Goal: Task Accomplishment & Management: Use online tool/utility

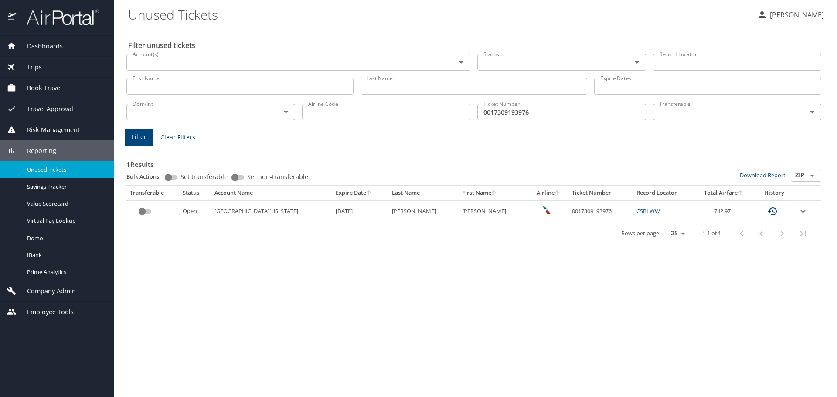
click at [173, 88] on input "First Name" at bounding box center [239, 86] width 227 height 17
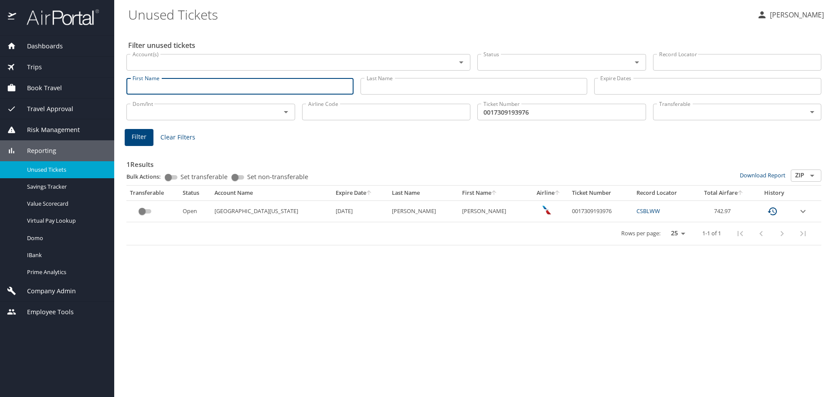
type input "m"
type input "megan"
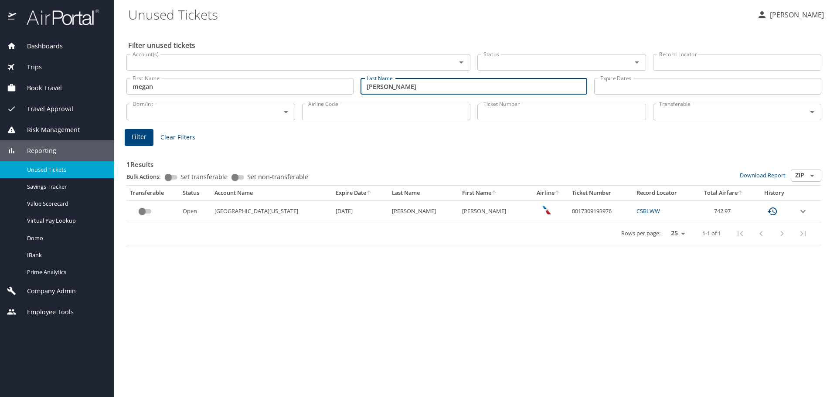
type input "petersen"
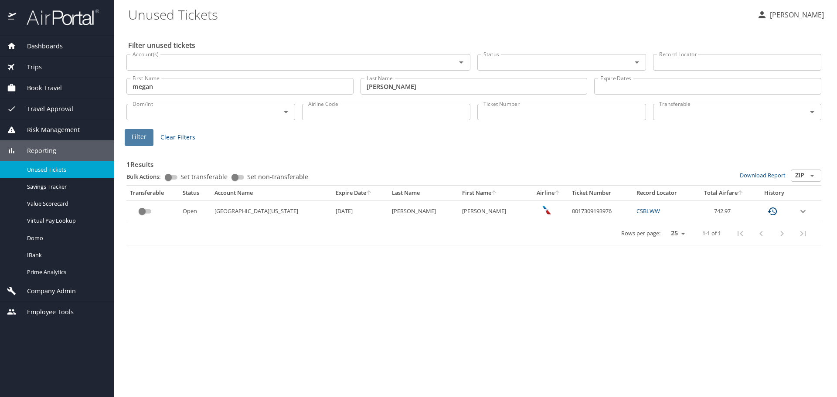
click at [133, 136] on span "Filter" at bounding box center [139, 137] width 15 height 11
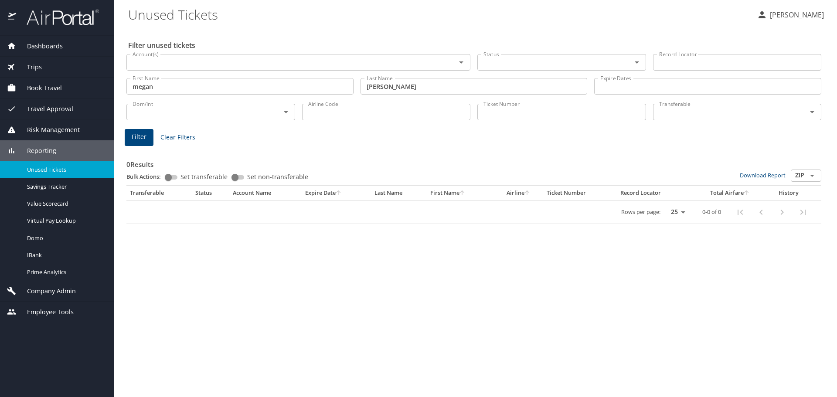
click at [40, 47] on span "Dashboards" at bounding box center [39, 46] width 47 height 10
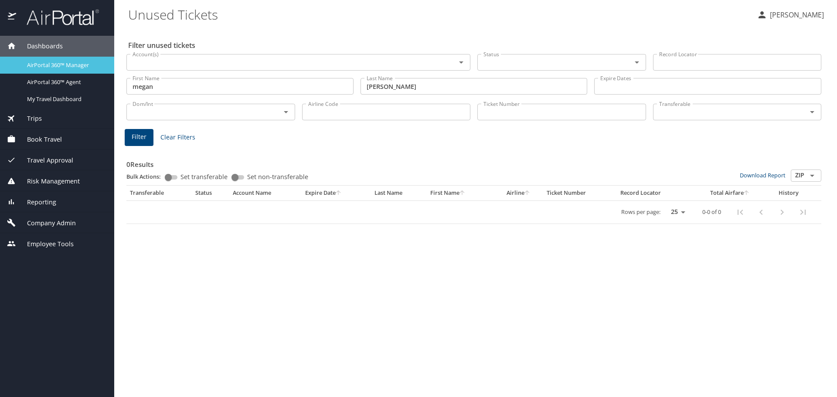
click at [59, 64] on span "AirPortal 360™ Manager" at bounding box center [65, 65] width 77 height 8
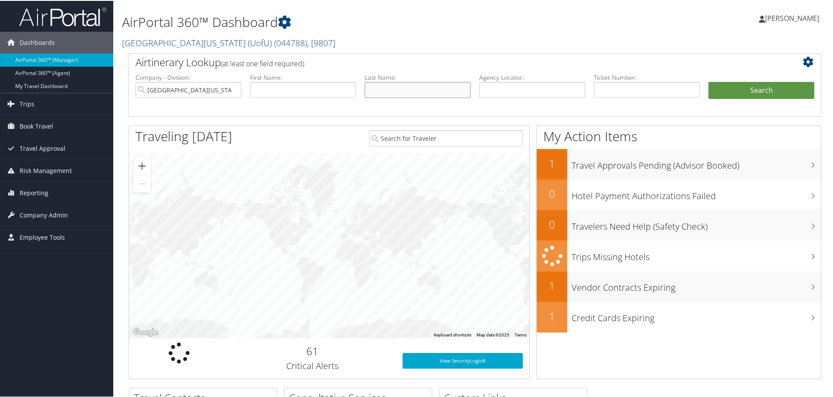
click at [395, 93] on input "text" at bounding box center [418, 89] width 106 height 16
type input "megan"
type input "[PERSON_NAME]"
click at [752, 86] on button "Search" at bounding box center [762, 89] width 106 height 17
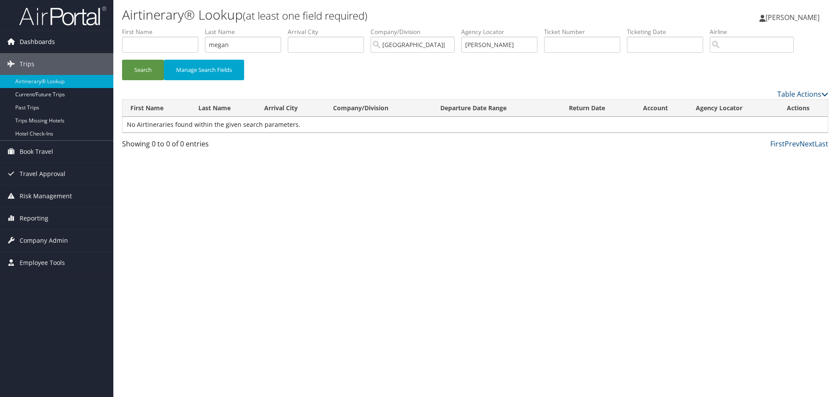
click at [35, 37] on span "Dashboards" at bounding box center [37, 42] width 35 height 22
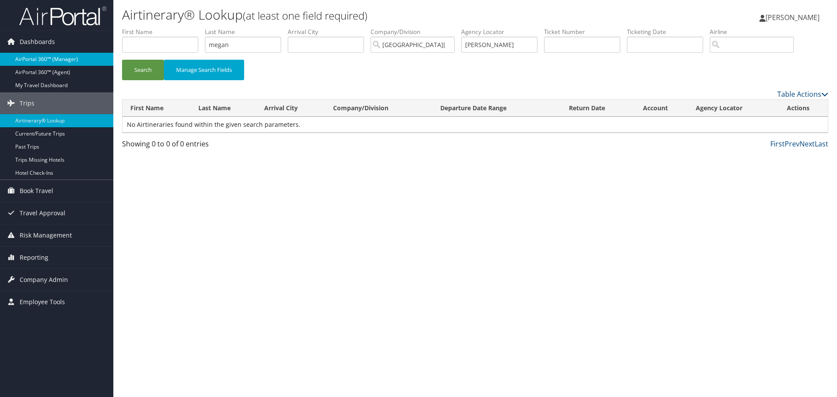
click at [51, 61] on link "AirPortal 360™ (Manager)" at bounding box center [56, 59] width 113 height 13
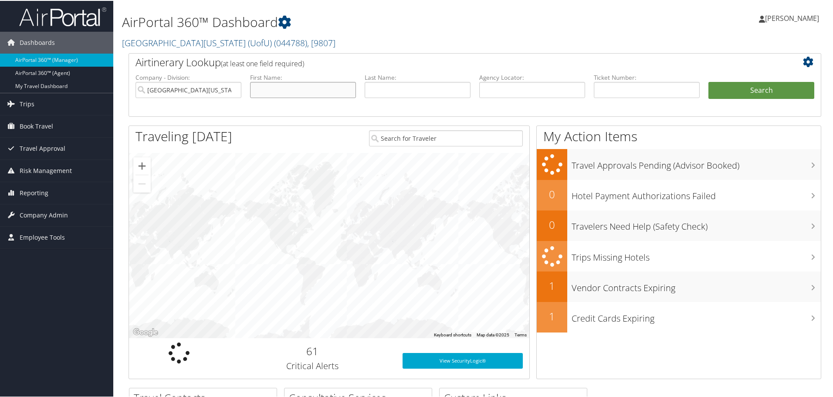
click at [307, 89] on input "text" at bounding box center [303, 89] width 106 height 16
type input "megan"
type input "[PERSON_NAME]"
click at [747, 87] on button "Search" at bounding box center [762, 89] width 106 height 17
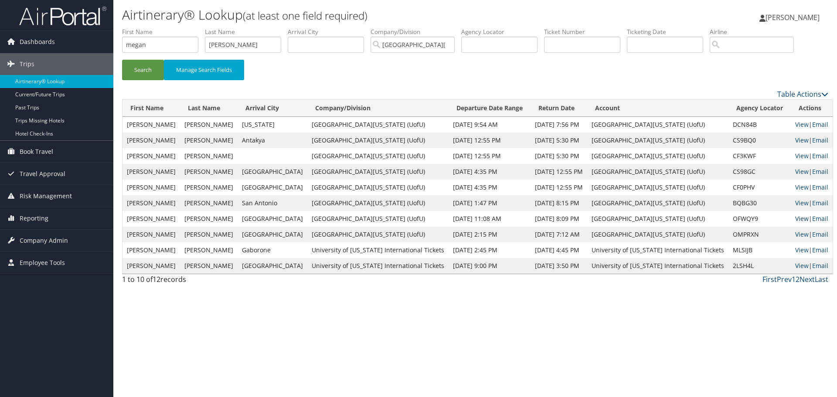
click at [795, 219] on link "View" at bounding box center [802, 218] width 14 height 8
click at [41, 217] on span "Reporting" at bounding box center [34, 218] width 29 height 22
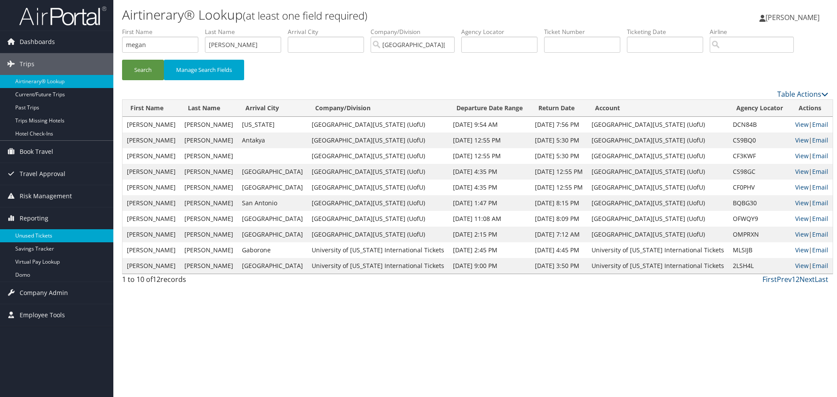
click at [40, 236] on link "Unused Tickets" at bounding box center [56, 235] width 113 height 13
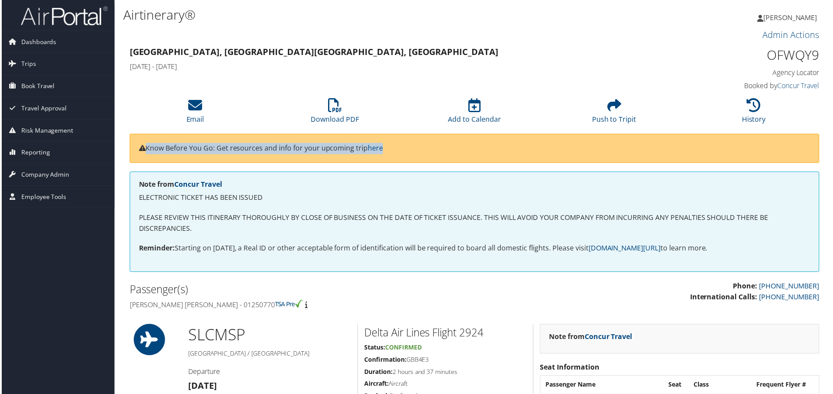
scroll to position [0, 4]
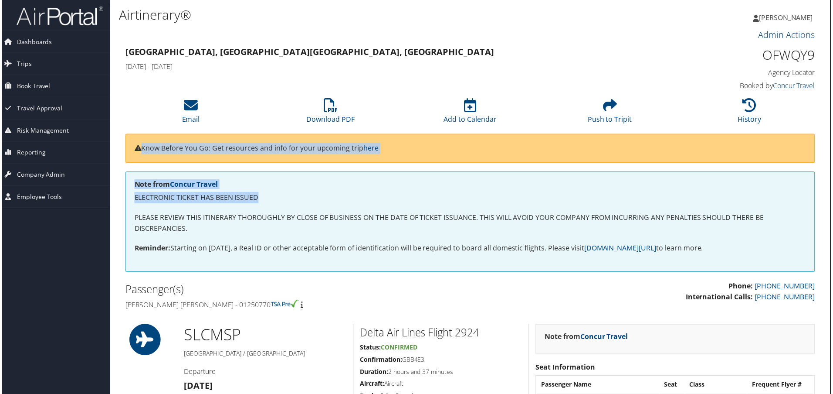
drag, startPoint x: 830, startPoint y: 133, endPoint x: 836, endPoint y: 199, distance: 66.6
click at [832, 199] on html "Menu Dashboards ► AirPortal 360™ (Manager) AirPortal 360™ (Agent) My Travel Das…" at bounding box center [414, 198] width 837 height 397
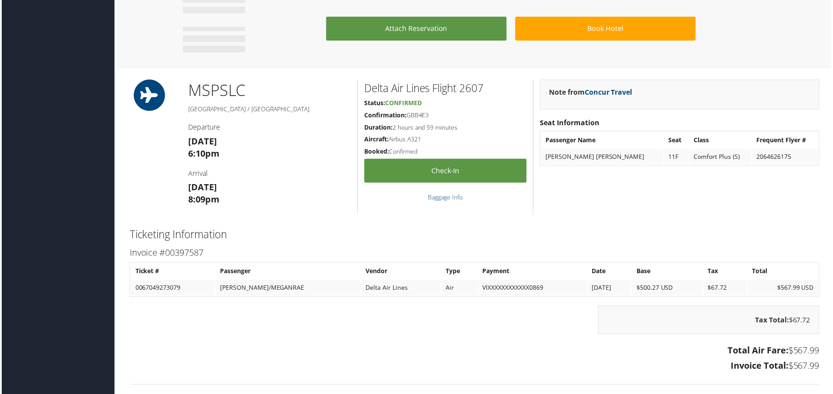
scroll to position [544, 0]
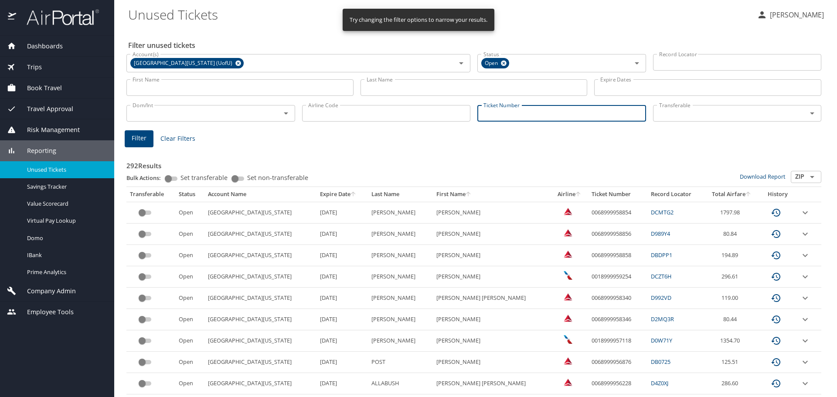
click at [503, 116] on input "Ticket Number" at bounding box center [561, 113] width 169 height 17
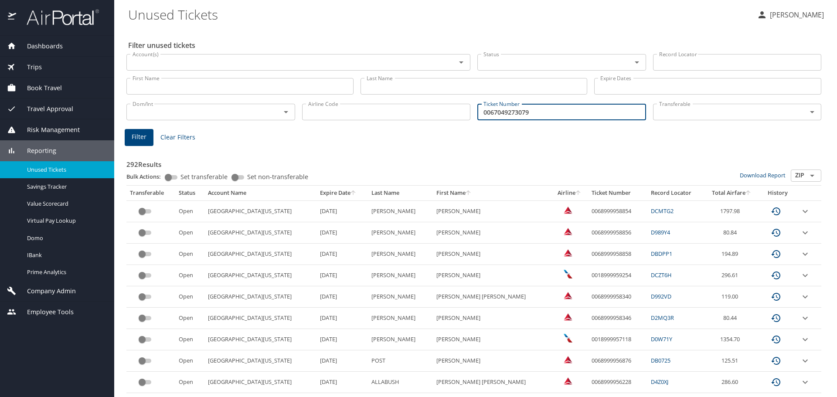
type input "0067049273079"
click at [135, 139] on span "Filter" at bounding box center [139, 137] width 15 height 11
